Goal: Transaction & Acquisition: Purchase product/service

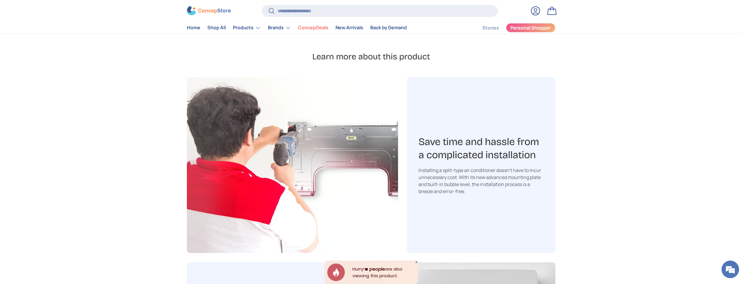
scroll to position [0, 184]
click at [291, 7] on input "Search" at bounding box center [380, 11] width 236 height 12
paste input "**********"
type input "**********"
click at [262, 5] on button "Search" at bounding box center [268, 12] width 13 height 14
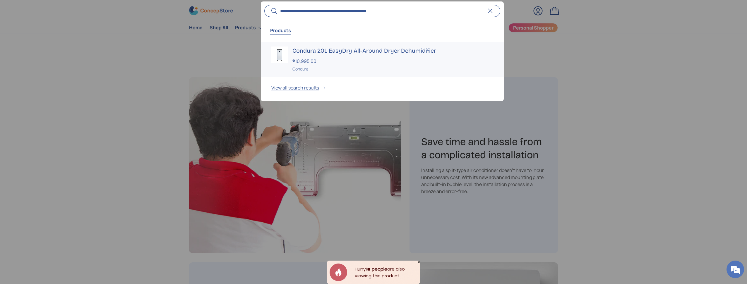
click at [321, 47] on h3 "Condura 20L EasyDry All-Around Dryer Dehumidifier" at bounding box center [392, 51] width 201 height 8
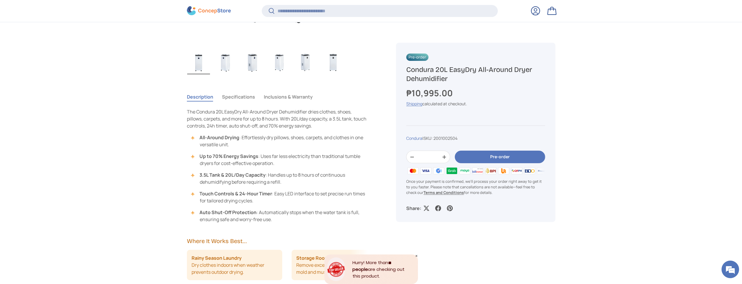
scroll to position [259, 0]
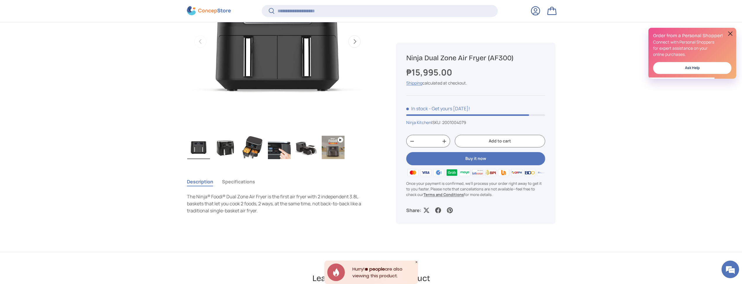
click at [730, 33] on button at bounding box center [730, 33] width 7 height 7
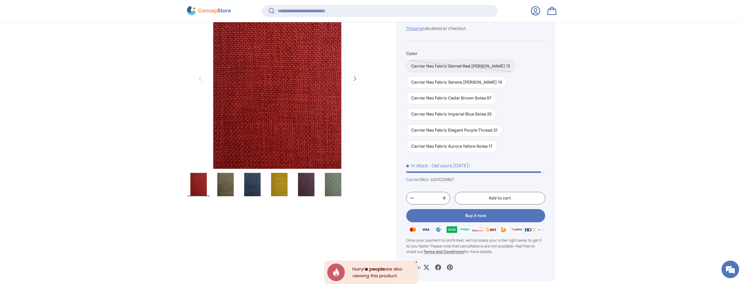
scroll to position [1375, 2392]
click at [226, 186] on img "Gallery Viewer" at bounding box center [225, 184] width 23 height 23
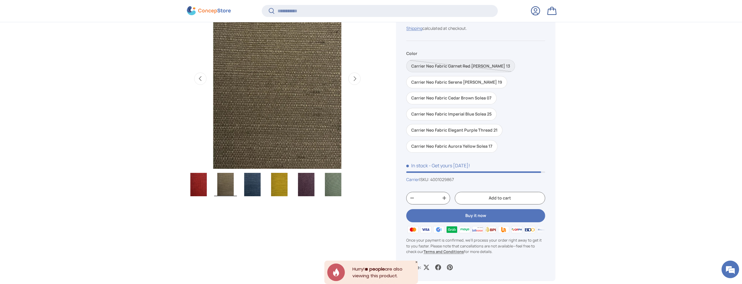
click at [245, 186] on img "Gallery Viewer" at bounding box center [252, 184] width 23 height 23
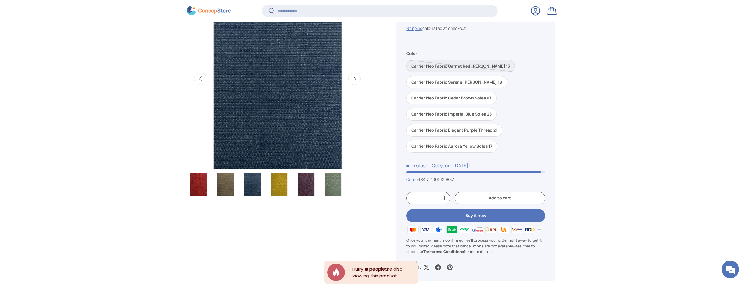
click at [280, 185] on img "Gallery Viewer" at bounding box center [279, 184] width 23 height 23
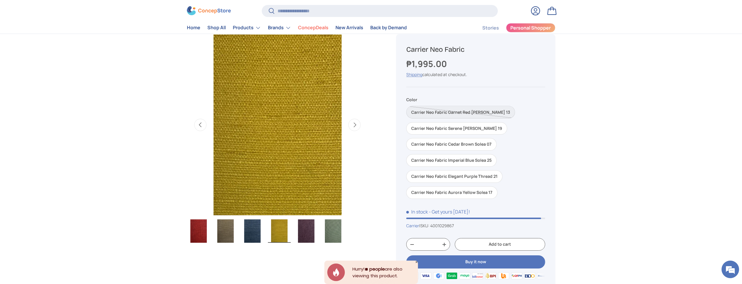
scroll to position [21, 0]
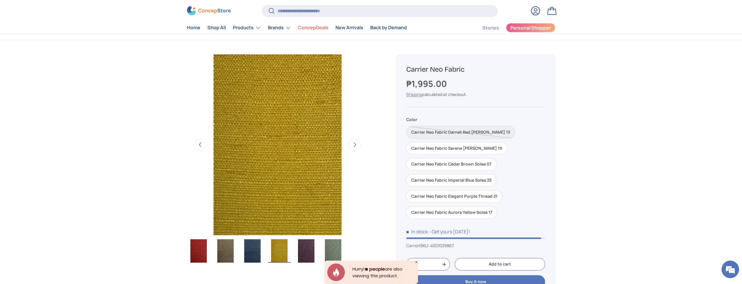
click at [286, 247] on img "Gallery Viewer" at bounding box center [279, 250] width 23 height 23
click at [311, 248] on img "Gallery Viewer" at bounding box center [306, 250] width 23 height 23
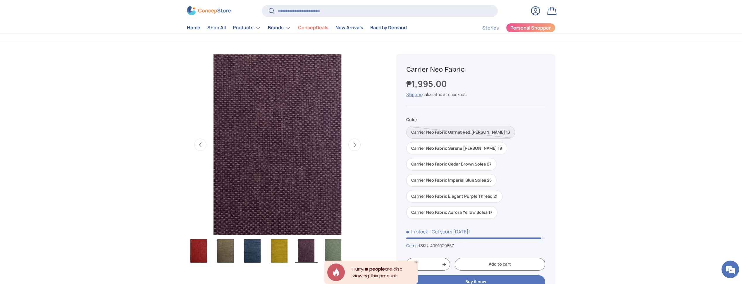
click at [334, 250] on img "Gallery Viewer" at bounding box center [333, 250] width 23 height 23
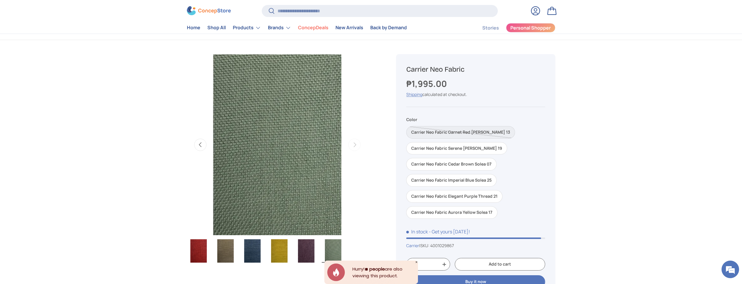
click at [190, 245] on img "Gallery Viewer" at bounding box center [198, 250] width 23 height 23
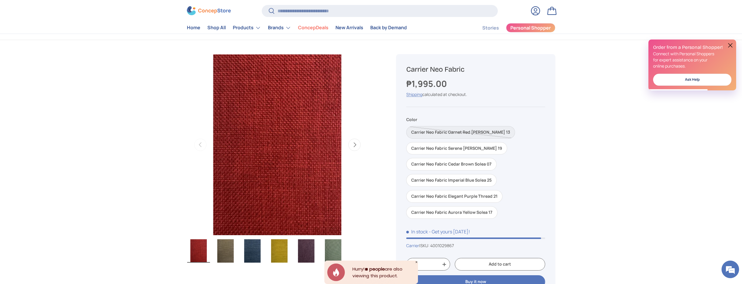
scroll to position [0, 0]
